Goal: Task Accomplishment & Management: Use online tool/utility

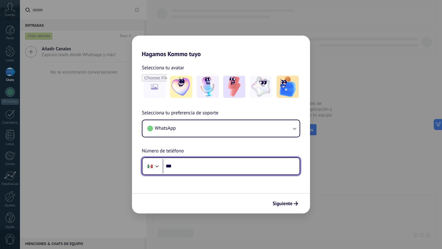
click at [206, 168] on input "***" at bounding box center [231, 166] width 137 height 14
type input "**********"
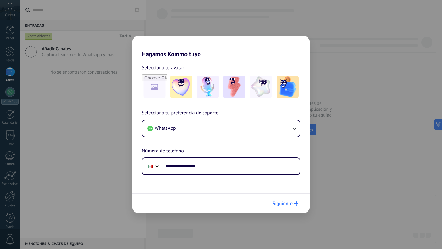
click at [285, 202] on span "Siguiente" at bounding box center [282, 203] width 20 height 4
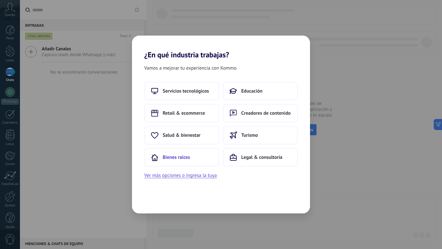
click at [202, 159] on button "Bienes raíces" at bounding box center [181, 157] width 75 height 18
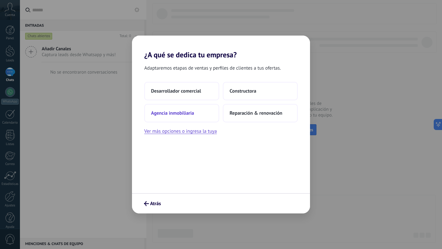
click at [181, 117] on button "Agencia inmobiliaria" at bounding box center [181, 113] width 75 height 18
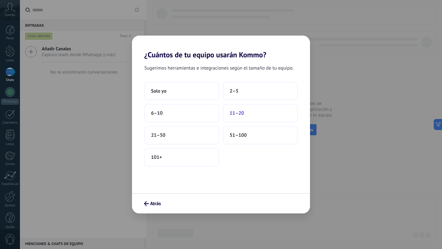
click at [245, 113] on button "11–20" at bounding box center [260, 113] width 75 height 18
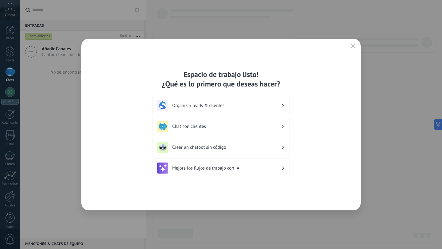
click at [209, 101] on div "Organizar leads & clientes" at bounding box center [221, 105] width 128 height 11
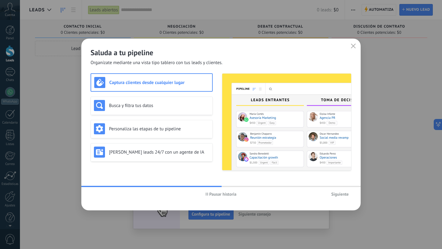
click at [182, 81] on h3 "Captura clientes desde cualquier lugar" at bounding box center [159, 83] width 100 height 6
click at [179, 97] on div "Busca y filtra tus datos" at bounding box center [151, 106] width 122 height 18
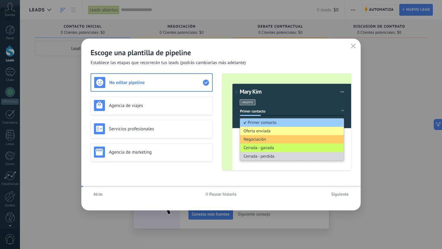
click at [173, 127] on h3 "Servicios profesionales" at bounding box center [159, 129] width 100 height 6
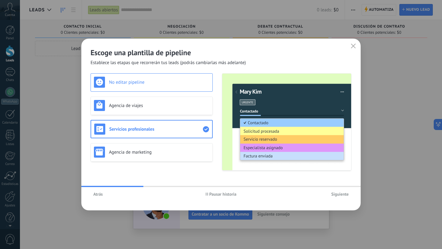
click at [156, 78] on div "No editar pipeline" at bounding box center [151, 82] width 115 height 11
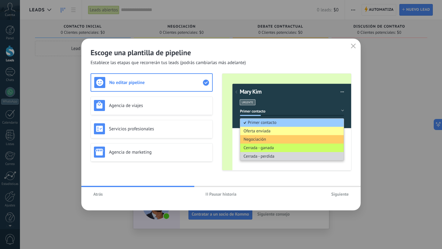
click at [276, 111] on img at bounding box center [286, 122] width 129 height 97
click at [193, 103] on h3 "Agencia de viajes" at bounding box center [159, 106] width 100 height 6
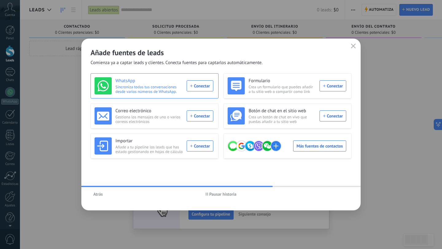
click at [196, 86] on div "WhatsApp Sincroniza todas tus conversaciones desde varios números de WhatsApp. …" at bounding box center [153, 85] width 119 height 17
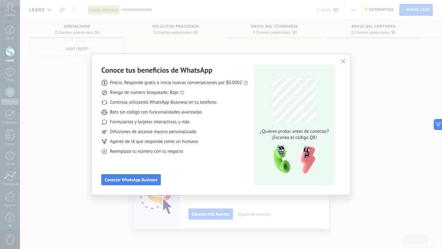
click at [133, 181] on span "Conectar WhatsApp Business" at bounding box center [131, 180] width 53 height 4
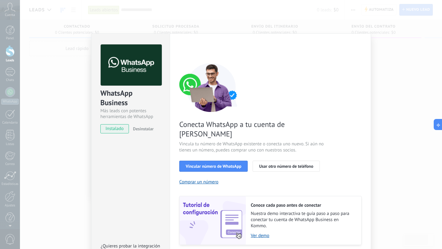
scroll to position [7, 0]
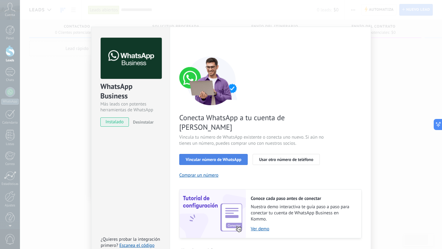
click at [223, 157] on span "Vincular número de WhatsApp" at bounding box center [212, 159] width 55 height 4
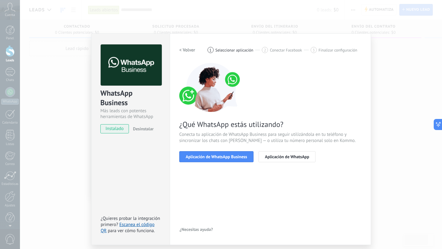
scroll to position [0, 0]
click at [223, 159] on button "Aplicación de WhatsApp Business" at bounding box center [216, 156] width 74 height 11
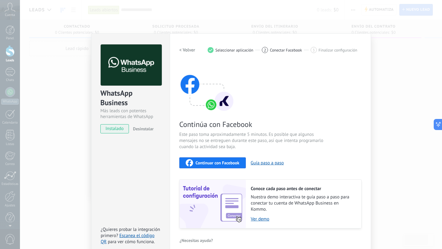
scroll to position [7, 0]
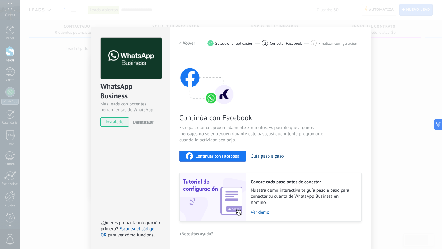
click at [255, 156] on button "Guía paso a paso" at bounding box center [266, 156] width 33 height 6
click at [231, 155] on span "Continuar con Facebook" at bounding box center [217, 156] width 44 height 4
click at [216, 156] on span "Continuar con Facebook" at bounding box center [217, 156] width 44 height 4
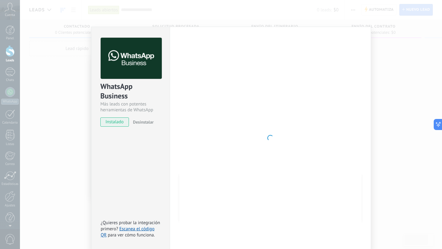
click at [147, 124] on span "Desinstalar" at bounding box center [143, 122] width 21 height 6
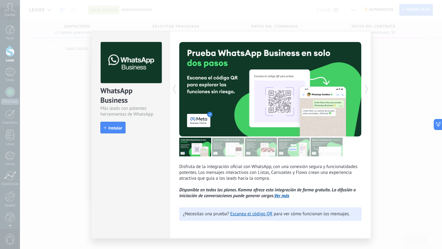
scroll to position [0, 0]
click at [119, 128] on span "Instalar" at bounding box center [115, 128] width 14 height 4
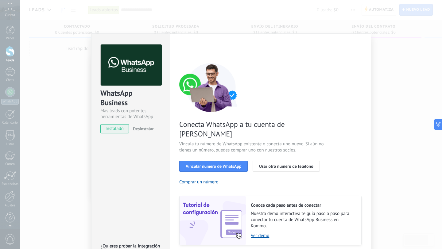
scroll to position [14, 0]
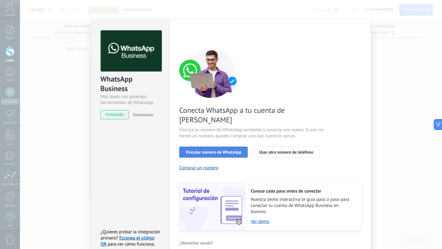
click at [207, 150] on span "Vincular número de WhatsApp" at bounding box center [212, 152] width 55 height 4
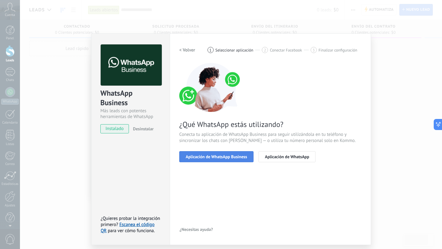
click at [209, 159] on span "Aplicación de WhatsApp Business" at bounding box center [215, 157] width 61 height 4
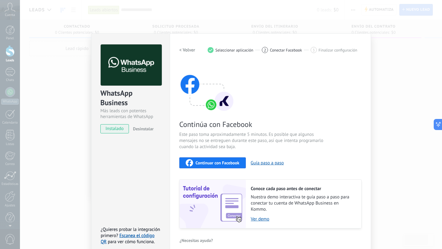
scroll to position [7, 0]
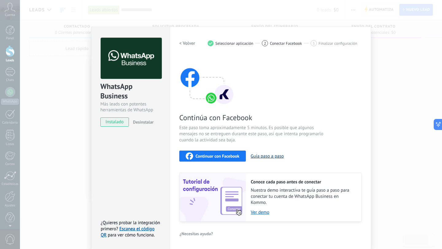
click at [262, 155] on button "Guía paso a paso" at bounding box center [266, 156] width 33 height 6
click at [264, 41] on span "2" at bounding box center [265, 43] width 2 height 5
click at [186, 42] on h2 "< Volver" at bounding box center [187, 43] width 16 height 6
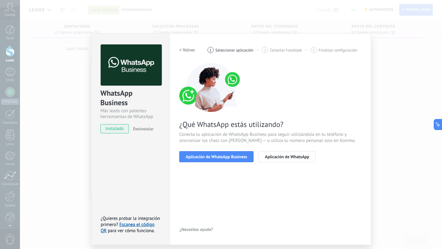
click at [186, 53] on button "< Volver" at bounding box center [187, 49] width 16 height 11
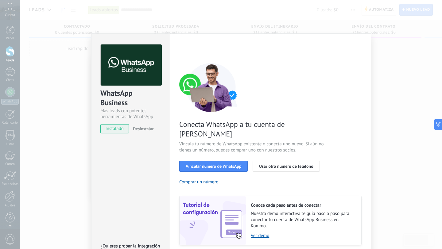
click at [66, 45] on div "WhatsApp Business Más leads con potentes herramientas de WhatsApp instalado Des…" at bounding box center [231, 124] width 422 height 249
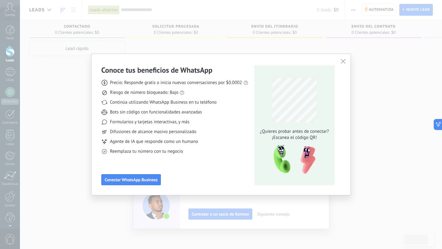
click at [348, 66] on div "Conoce tus beneficios de WhatsApp Precio: Responde gratis o inicia nuevas conve…" at bounding box center [220, 124] width 259 height 141
click at [344, 64] on span "button" at bounding box center [342, 62] width 5 height 6
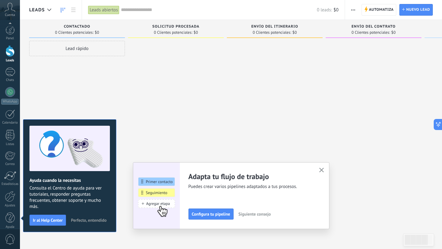
scroll to position [6, 0]
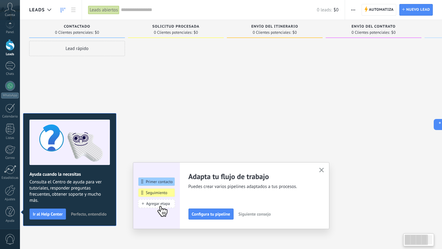
click at [317, 170] on button "button" at bounding box center [321, 170] width 8 height 8
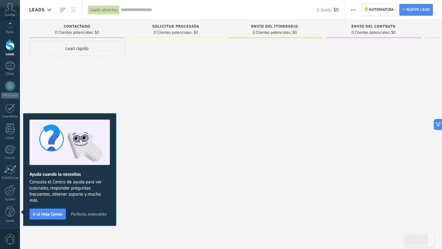
scroll to position [0, 0]
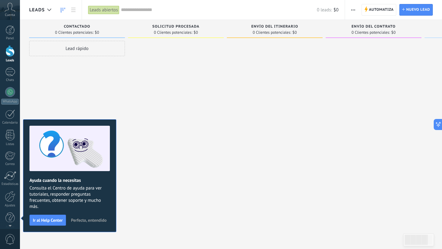
click at [80, 224] on button "Perfecto, entendido" at bounding box center [88, 220] width 41 height 9
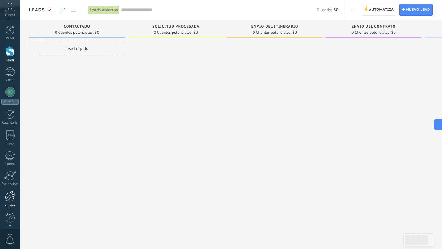
click at [4, 201] on link "Ajustes" at bounding box center [10, 199] width 20 height 17
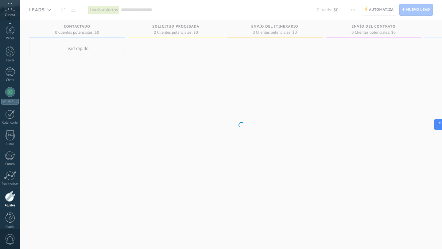
scroll to position [6, 0]
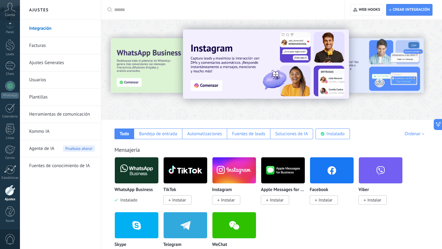
click at [60, 29] on link "Integración" at bounding box center [62, 28] width 66 height 17
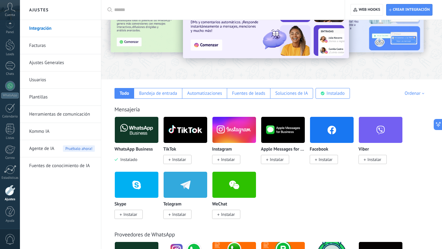
scroll to position [41, 0]
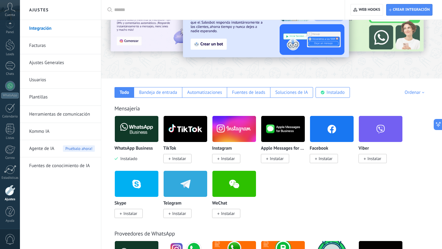
click at [148, 132] on img at bounding box center [137, 129] width 44 height 30
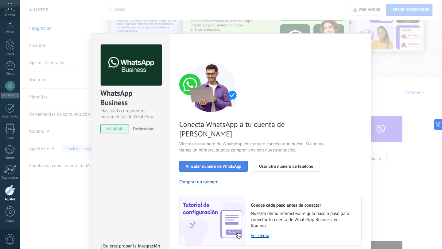
click at [231, 164] on span "Vincular número de WhatsApp" at bounding box center [212, 166] width 55 height 4
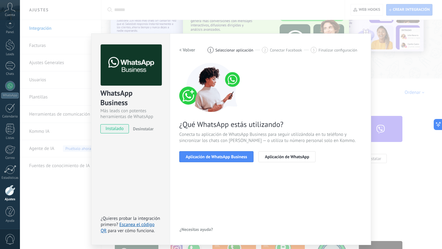
click at [231, 158] on span "Aplicación de WhatsApp Business" at bounding box center [215, 157] width 61 height 4
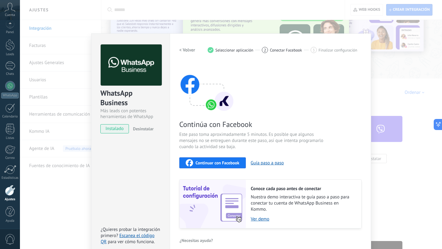
click at [220, 163] on span "Continuar con Facebook" at bounding box center [217, 163] width 44 height 4
